Goal: Transaction & Acquisition: Purchase product/service

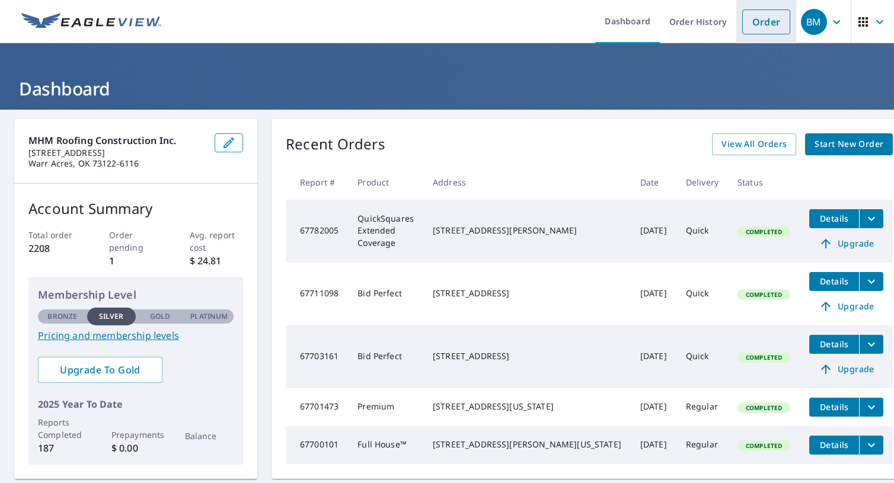
click at [754, 23] on link "Order" at bounding box center [766, 21] width 48 height 25
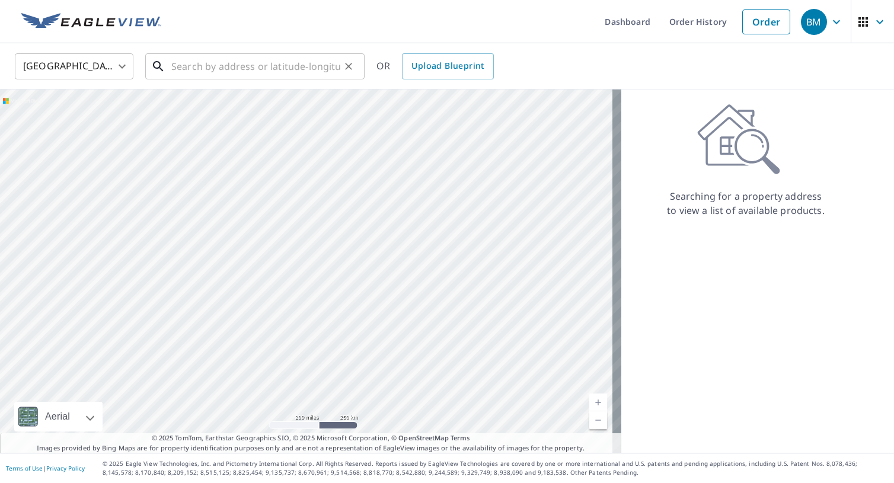
click at [242, 67] on input "text" at bounding box center [255, 66] width 169 height 33
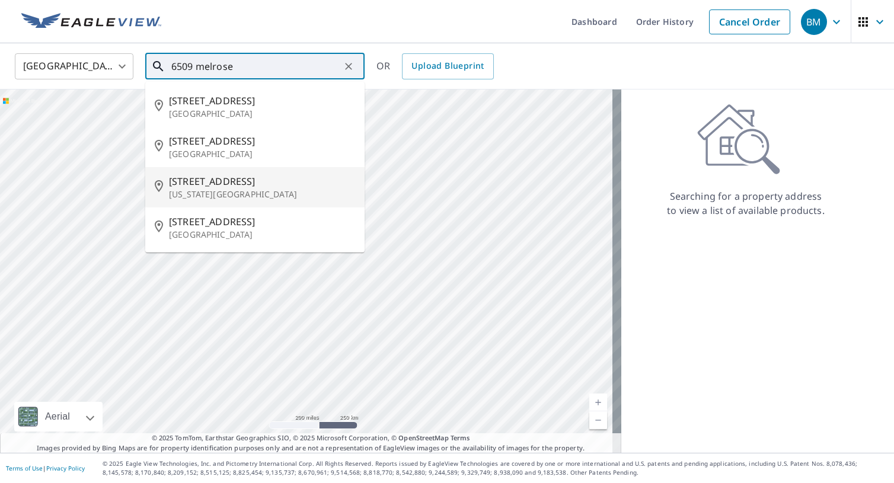
click at [264, 175] on span "[STREET_ADDRESS]" at bounding box center [262, 181] width 186 height 14
type input "[STREET_ADDRESS][US_STATE]"
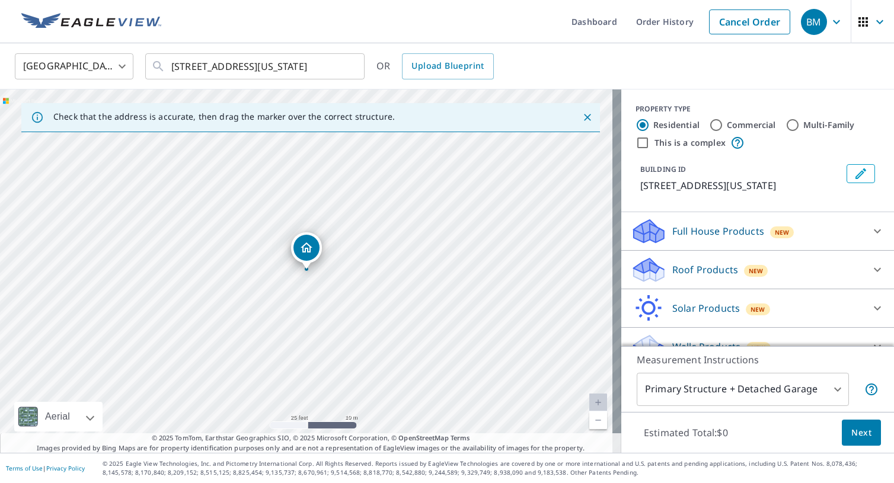
click at [805, 392] on body "BM BM Dashboard Order History Cancel Order BM [GEOGRAPHIC_DATA] [GEOGRAPHIC_DAT…" at bounding box center [447, 241] width 894 height 483
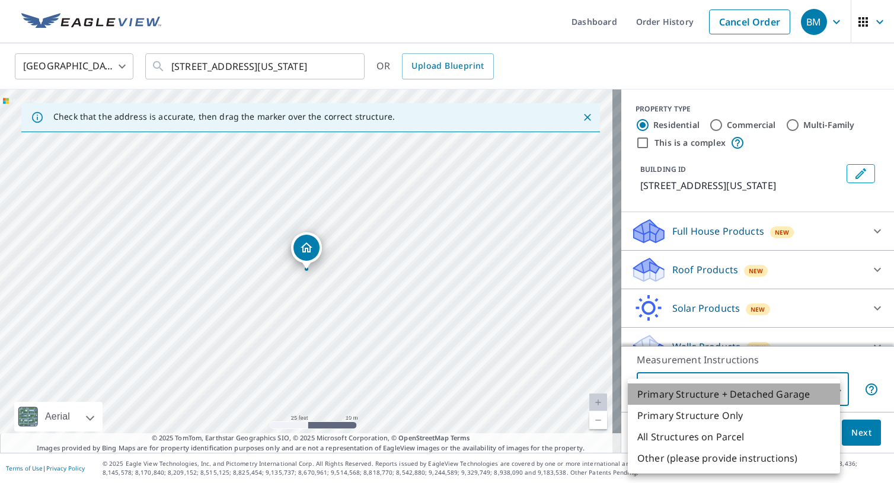
click at [729, 395] on li "Primary Structure + Detached Garage" at bounding box center [734, 393] width 212 height 21
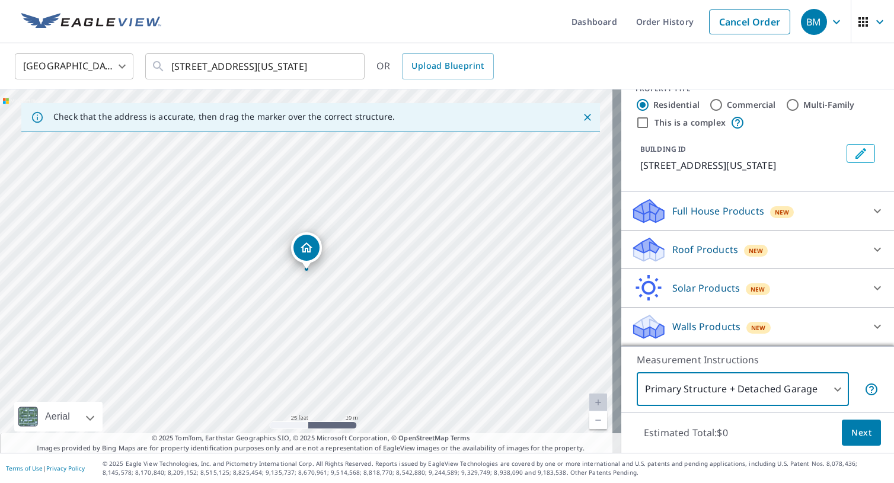
click at [870, 282] on icon at bounding box center [877, 288] width 14 height 14
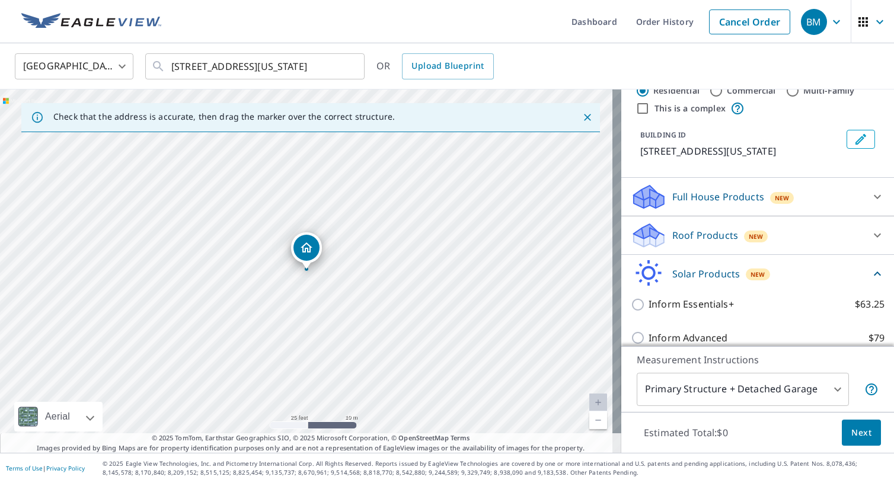
click at [823, 250] on div "Roof Products New" at bounding box center [747, 236] width 232 height 28
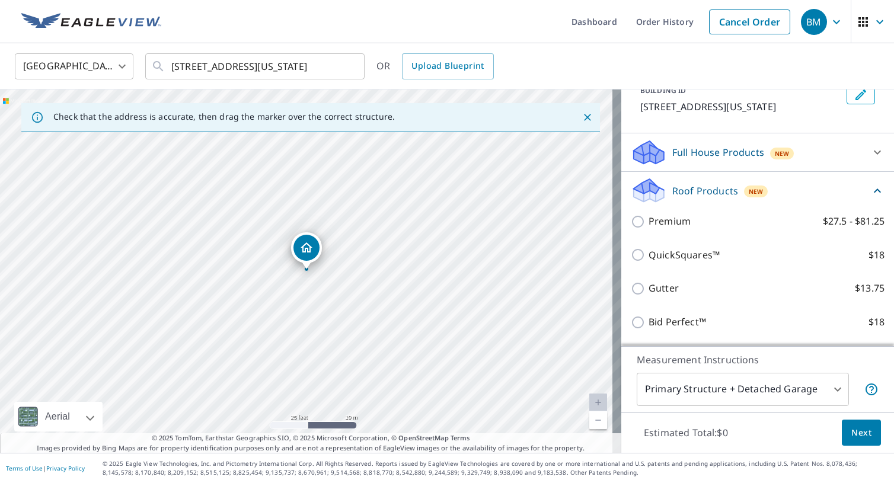
scroll to position [153, 0]
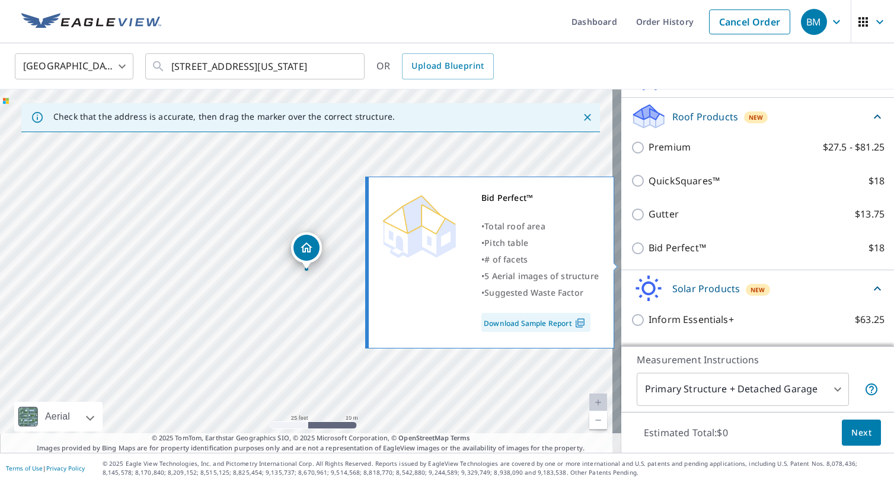
click at [631, 255] on input "Bid Perfect™ $18" at bounding box center [640, 248] width 18 height 14
checkbox input "true"
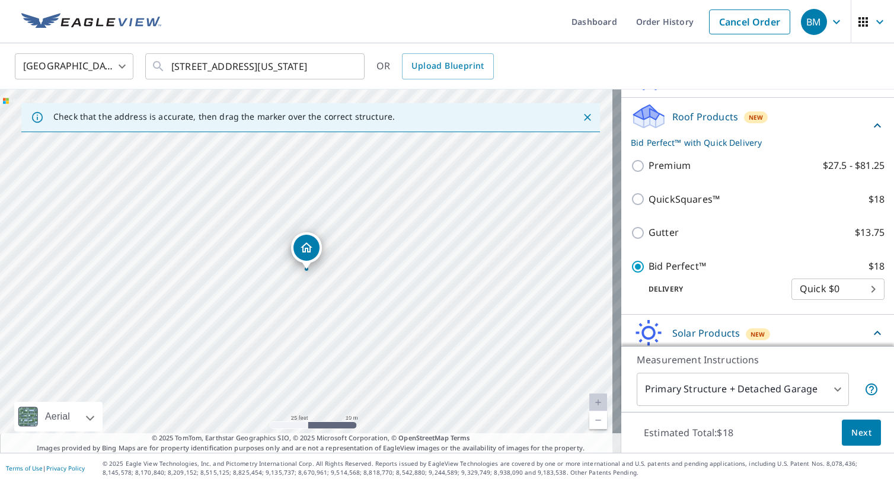
click at [854, 432] on span "Next" at bounding box center [861, 433] width 20 height 15
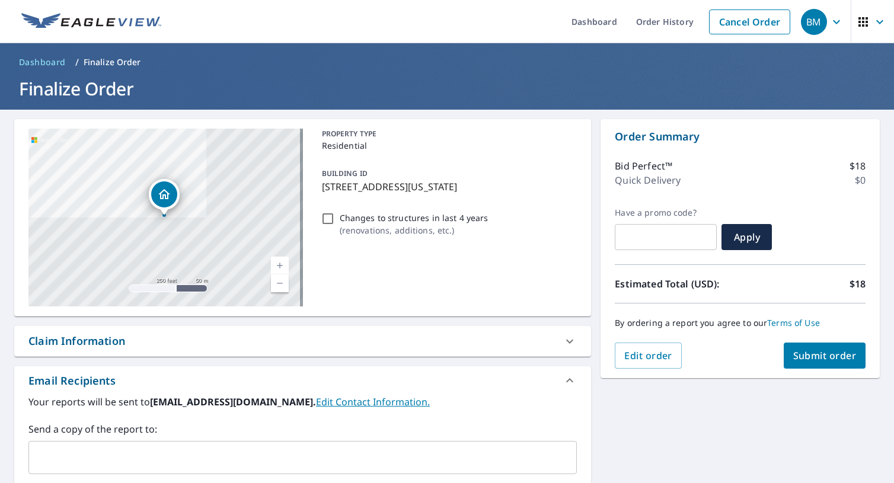
click at [326, 220] on input "Changes to structures in last 4 years ( renovations, additions, etc. )" at bounding box center [328, 219] width 14 height 14
checkbox input "true"
click at [797, 347] on button "Submit order" at bounding box center [825, 356] width 82 height 26
checkbox input "true"
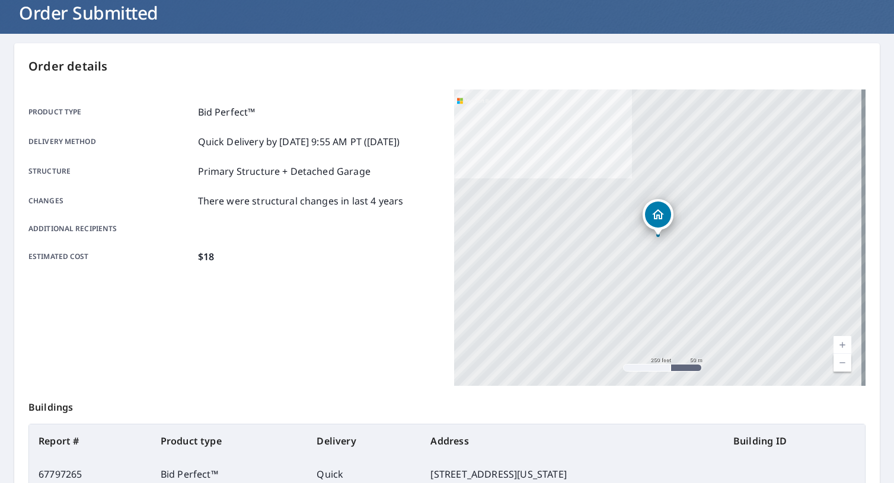
scroll to position [178, 0]
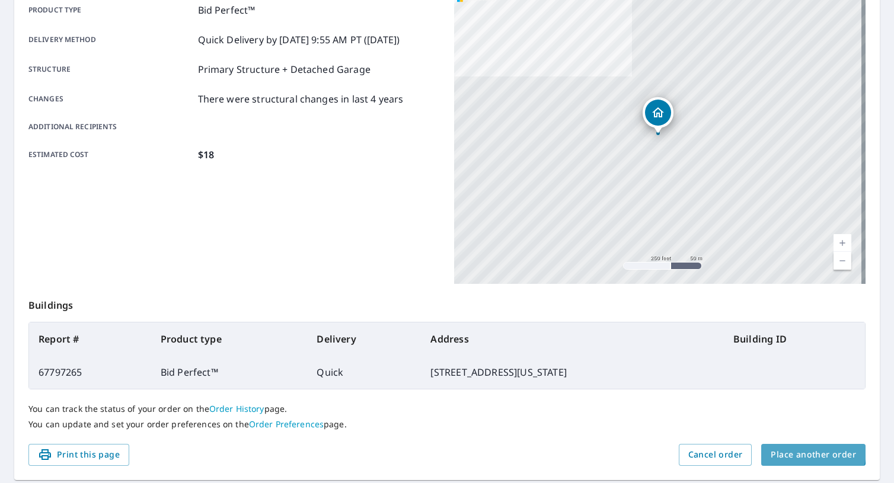
click at [792, 450] on span "Place another order" at bounding box center [812, 454] width 85 height 15
